Goal: Find specific page/section: Find specific page/section

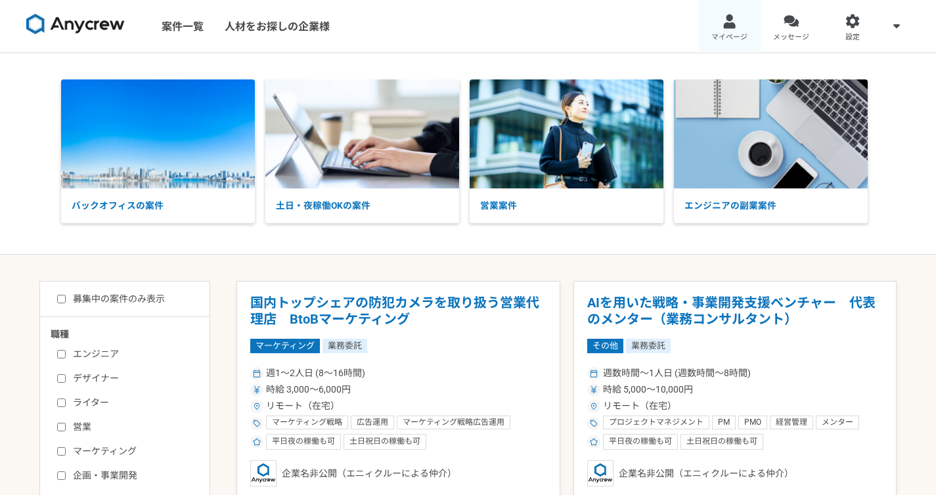
click at [707, 14] on link "マイページ" at bounding box center [730, 26] width 62 height 53
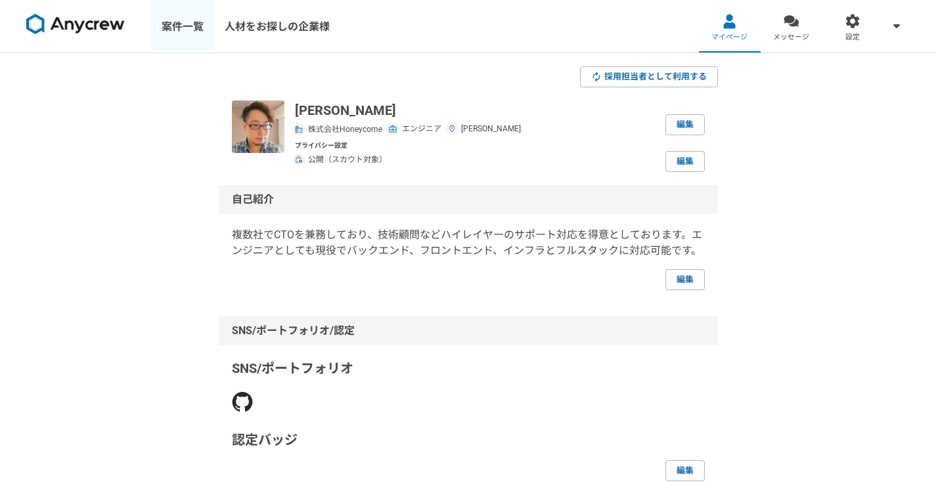
click at [182, 37] on link "案件一覧" at bounding box center [182, 26] width 63 height 53
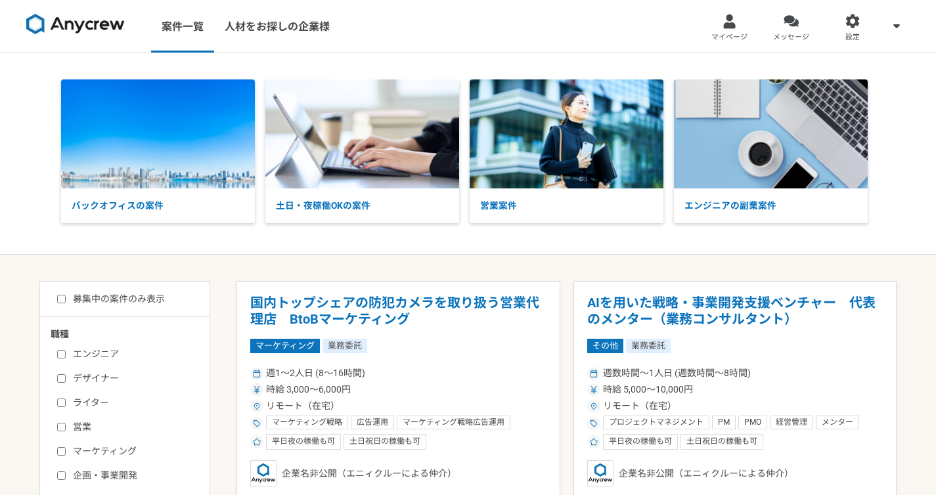
click at [125, 351] on label "エンジニア" at bounding box center [132, 354] width 151 height 14
click at [66, 351] on input "エンジニア" at bounding box center [61, 354] width 9 height 9
checkbox input "true"
